Goal: Check status: Check status

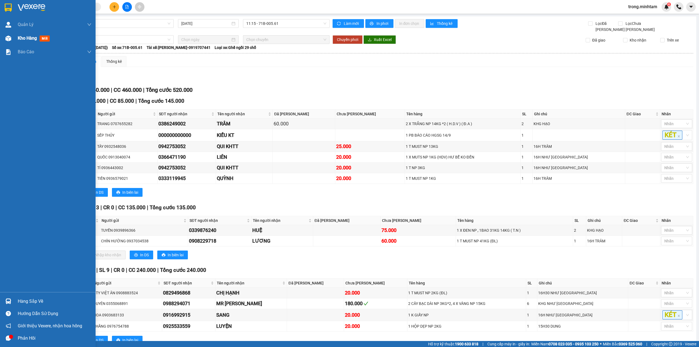
click at [25, 41] on span "Kho hàng" at bounding box center [27, 38] width 19 height 5
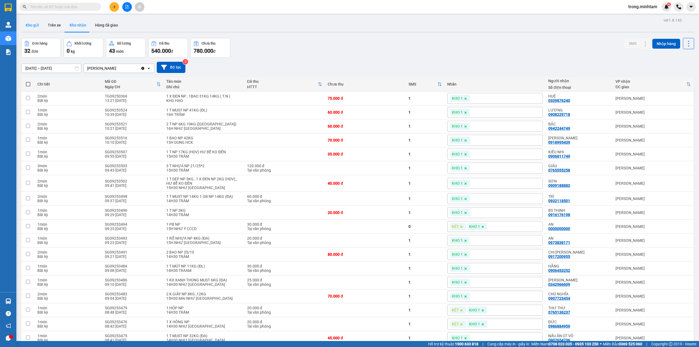
click at [37, 28] on button "Kho gửi" at bounding box center [32, 25] width 22 height 13
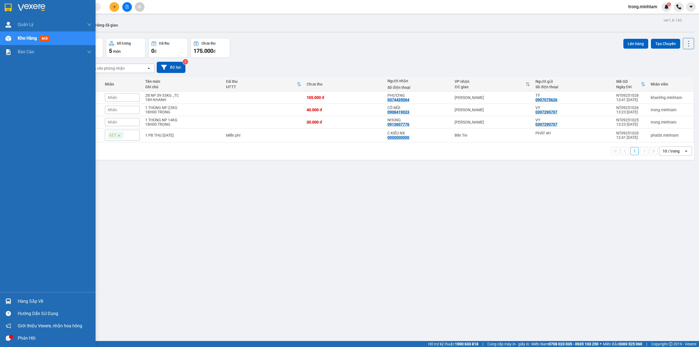
click at [22, 297] on div "Hàng sắp về" at bounding box center [55, 301] width 74 height 8
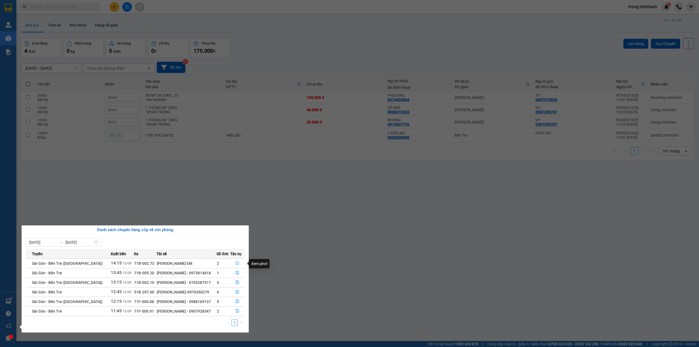
click at [236, 264] on icon "file-done" at bounding box center [237, 263] width 3 height 4
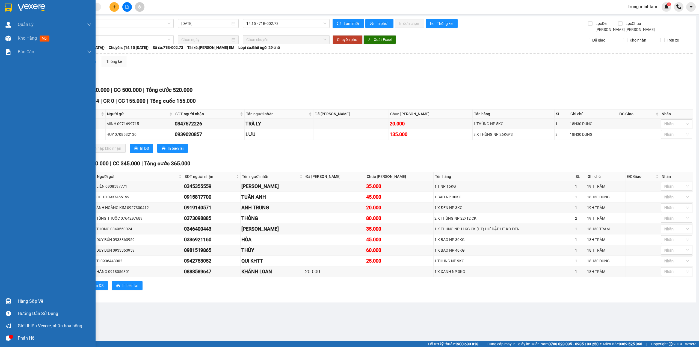
click at [32, 294] on div "Hàng sắp về Hướng dẫn sử dụng Giới thiệu Vexere, nhận hoa hồng Phản hồi" at bounding box center [48, 318] width 96 height 52
click at [35, 306] on div "Hàng sắp về" at bounding box center [48, 301] width 96 height 12
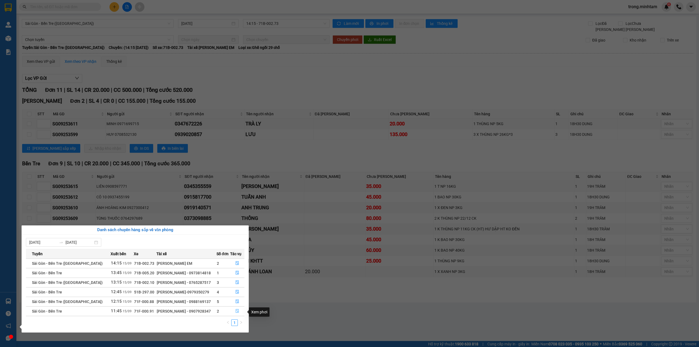
click at [236, 312] on icon "file-done" at bounding box center [237, 311] width 4 height 4
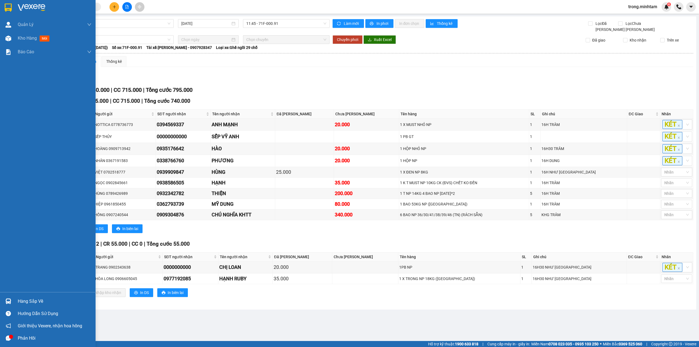
click at [34, 300] on div "Hàng sắp về" at bounding box center [55, 301] width 74 height 8
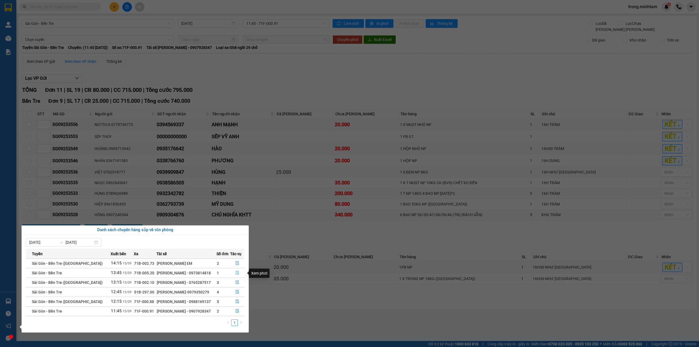
click at [236, 274] on icon "file-done" at bounding box center [237, 273] width 3 height 4
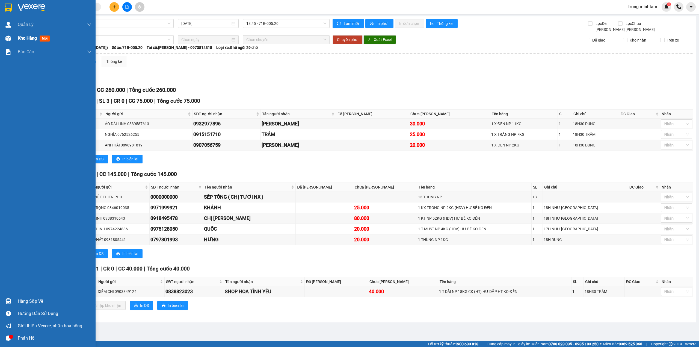
click at [20, 40] on span "Kho hàng" at bounding box center [27, 38] width 19 height 5
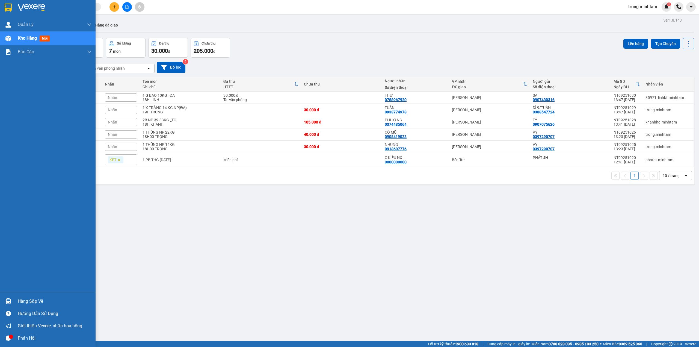
click at [35, 300] on div "Hàng sắp về" at bounding box center [55, 301] width 74 height 8
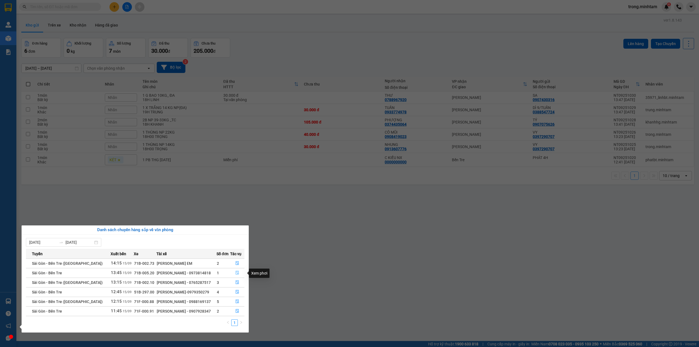
click at [236, 273] on icon "file-done" at bounding box center [237, 273] width 4 height 4
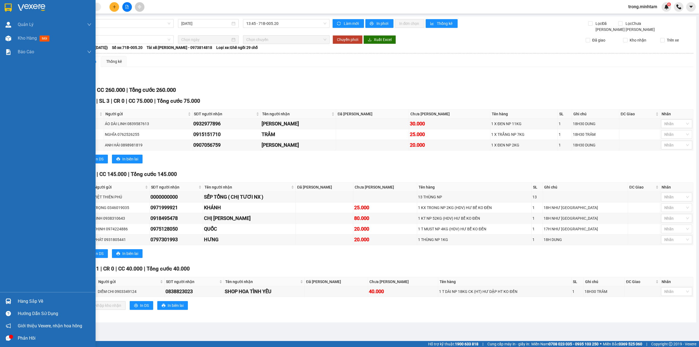
click at [24, 302] on div "Hàng sắp về" at bounding box center [55, 301] width 74 height 8
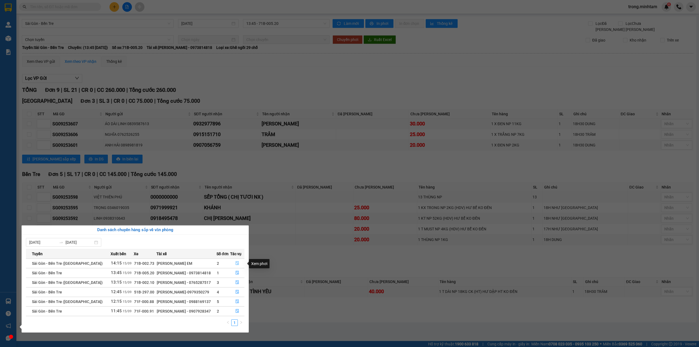
click at [236, 263] on icon "file-done" at bounding box center [237, 263] width 3 height 4
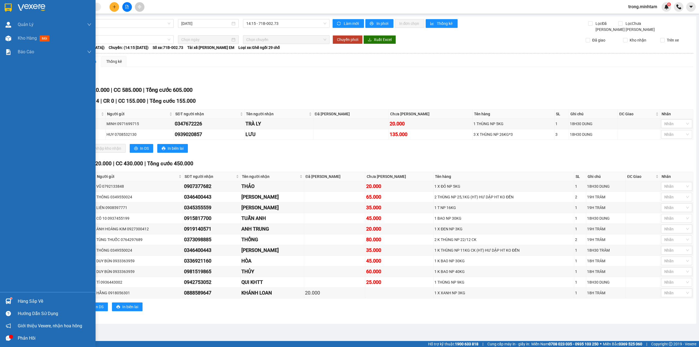
click at [33, 297] on div "Hàng sắp về" at bounding box center [55, 301] width 74 height 8
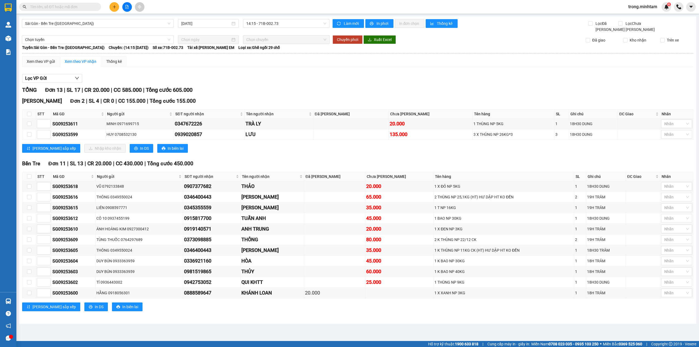
click at [76, 1] on section "Kết quả tìm kiếm ( 0 ) Bộ lọc No Data trong.minhtam 4 Quản [PERSON_NAME] lý khá…" at bounding box center [349, 173] width 699 height 347
click at [71, 5] on input "text" at bounding box center [62, 7] width 64 height 6
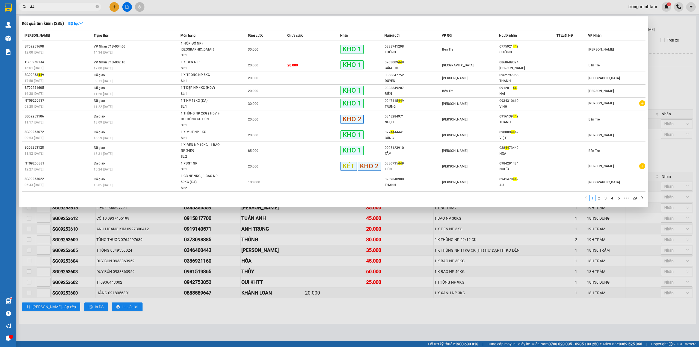
type input "4"
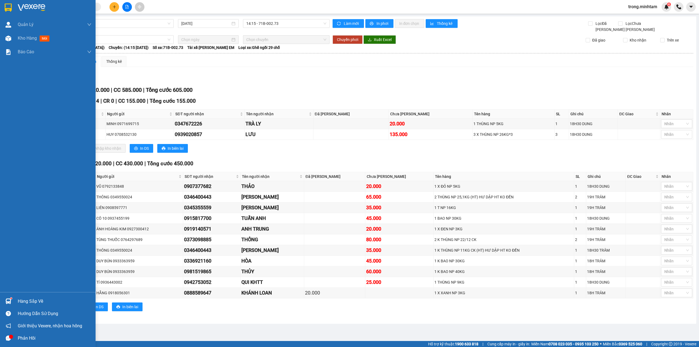
click at [22, 295] on div "Hàng sắp về" at bounding box center [48, 301] width 96 height 12
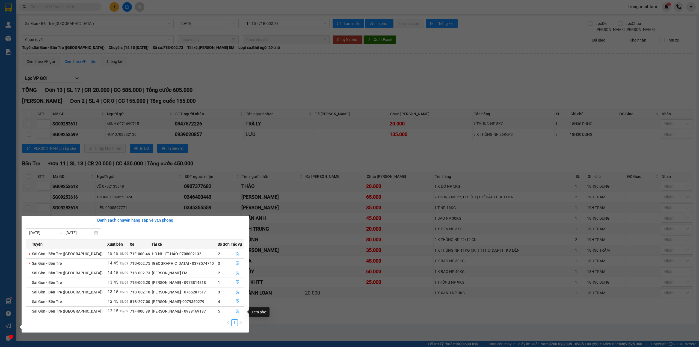
click at [236, 313] on icon "file-done" at bounding box center [238, 311] width 4 height 4
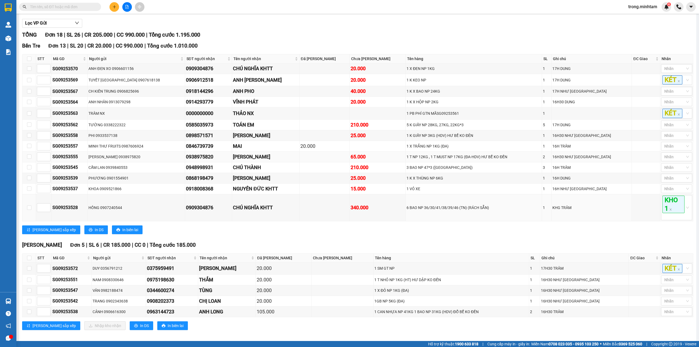
scroll to position [66, 0]
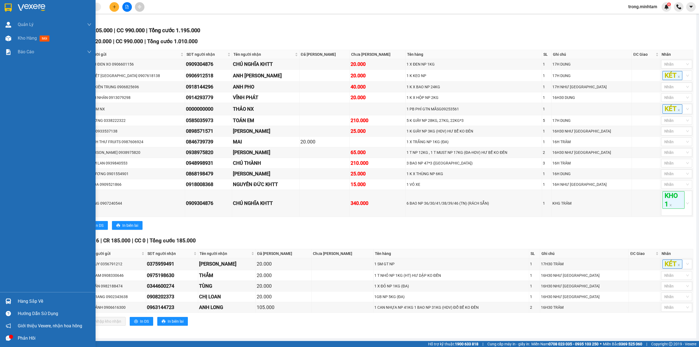
click at [22, 302] on div "Hàng sắp về" at bounding box center [55, 301] width 74 height 8
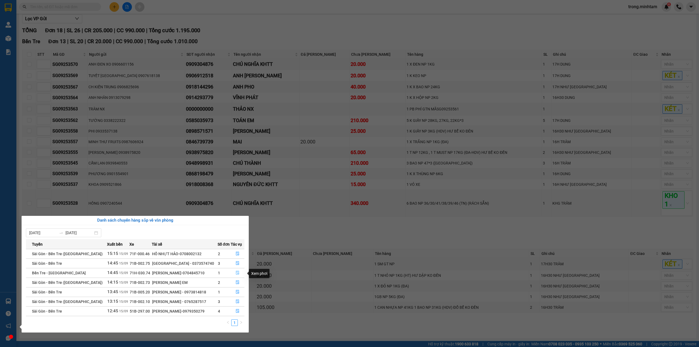
click at [238, 274] on icon "file-done" at bounding box center [237, 273] width 3 height 4
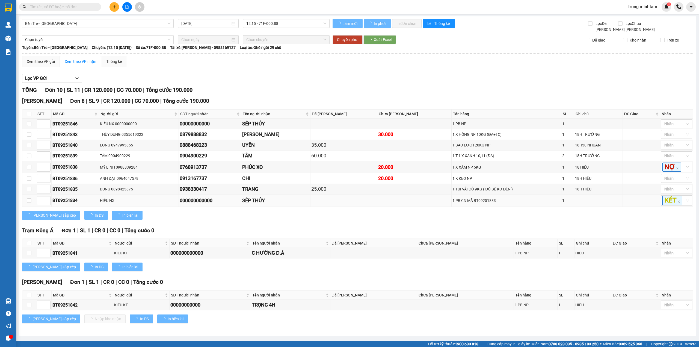
scroll to position [1, 0]
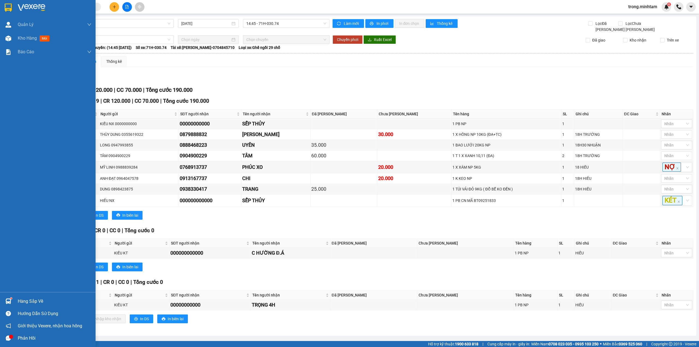
click at [46, 299] on div "Hàng sắp về" at bounding box center [55, 301] width 74 height 8
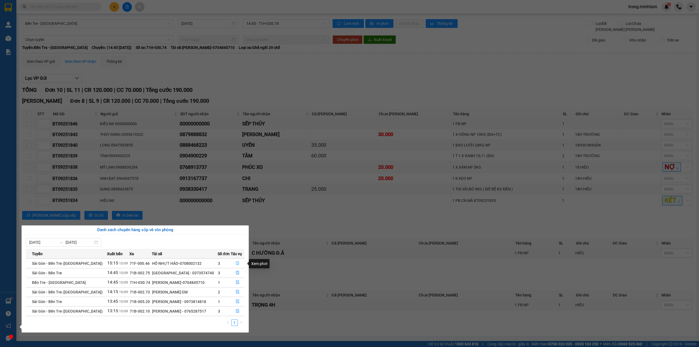
click at [236, 265] on icon "file-done" at bounding box center [237, 263] width 3 height 4
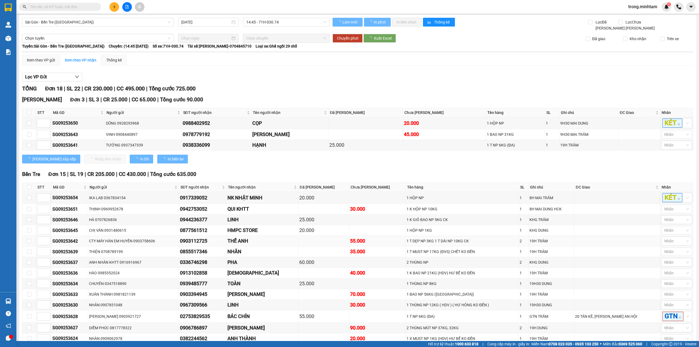
scroll to position [56, 0]
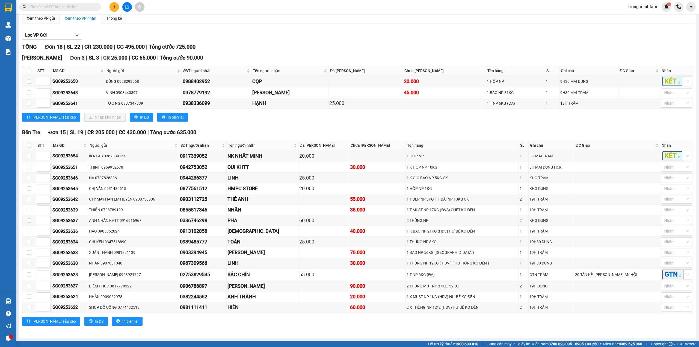
click at [65, 7] on input "text" at bounding box center [62, 7] width 64 height 6
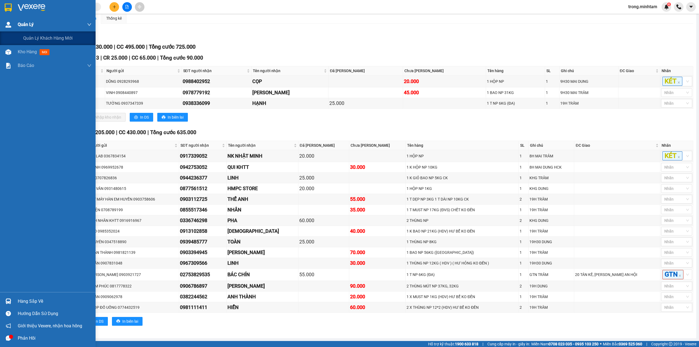
type input "7"
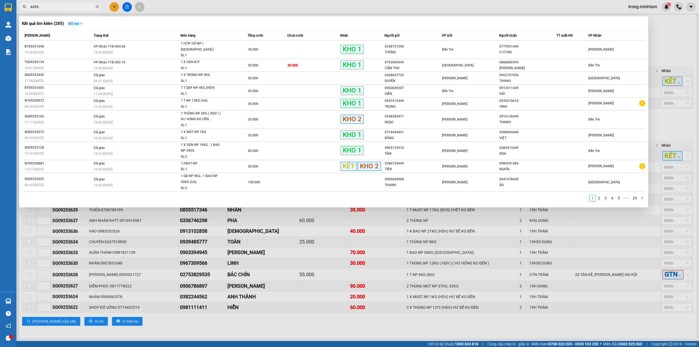
type input "44962"
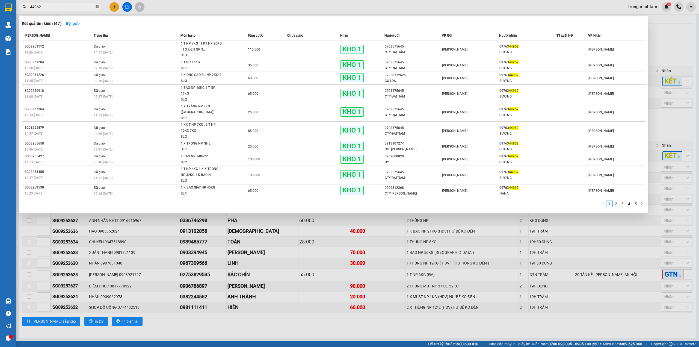
click at [97, 7] on icon "close-circle" at bounding box center [97, 6] width 3 height 3
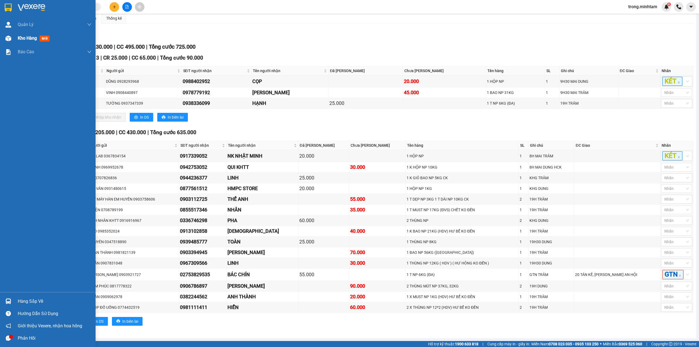
click at [35, 40] on span "Kho hàng" at bounding box center [27, 38] width 19 height 5
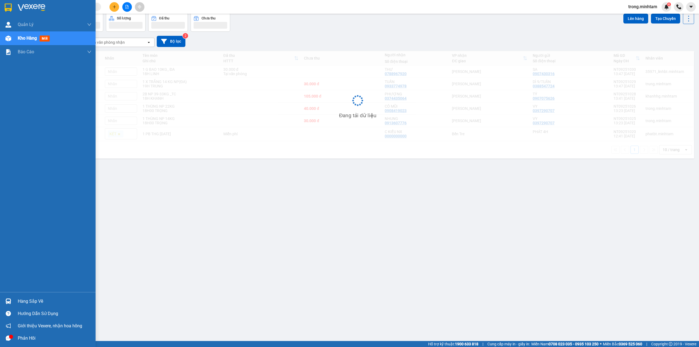
scroll to position [25, 0]
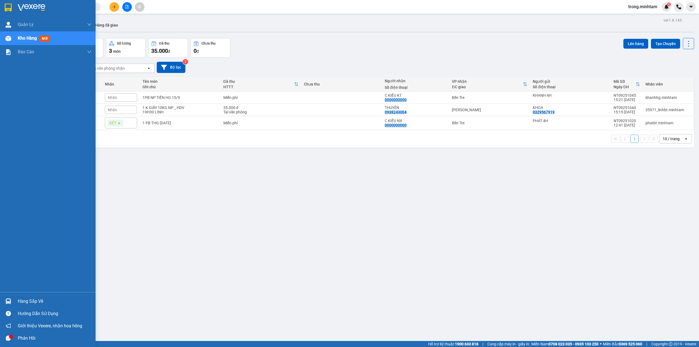
click at [34, 302] on div "Hàng sắp về" at bounding box center [55, 301] width 74 height 8
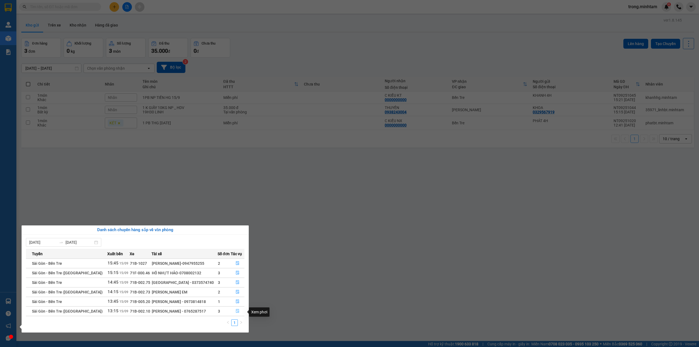
click at [238, 315] on button "button" at bounding box center [237, 311] width 13 height 9
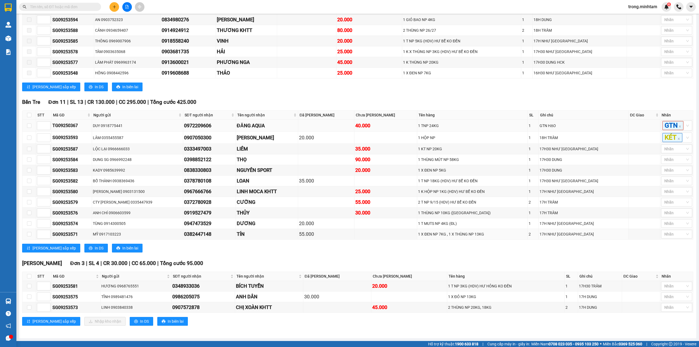
scroll to position [117, 0]
